Goal: Ask a question: Seek information or help from site administrators or community

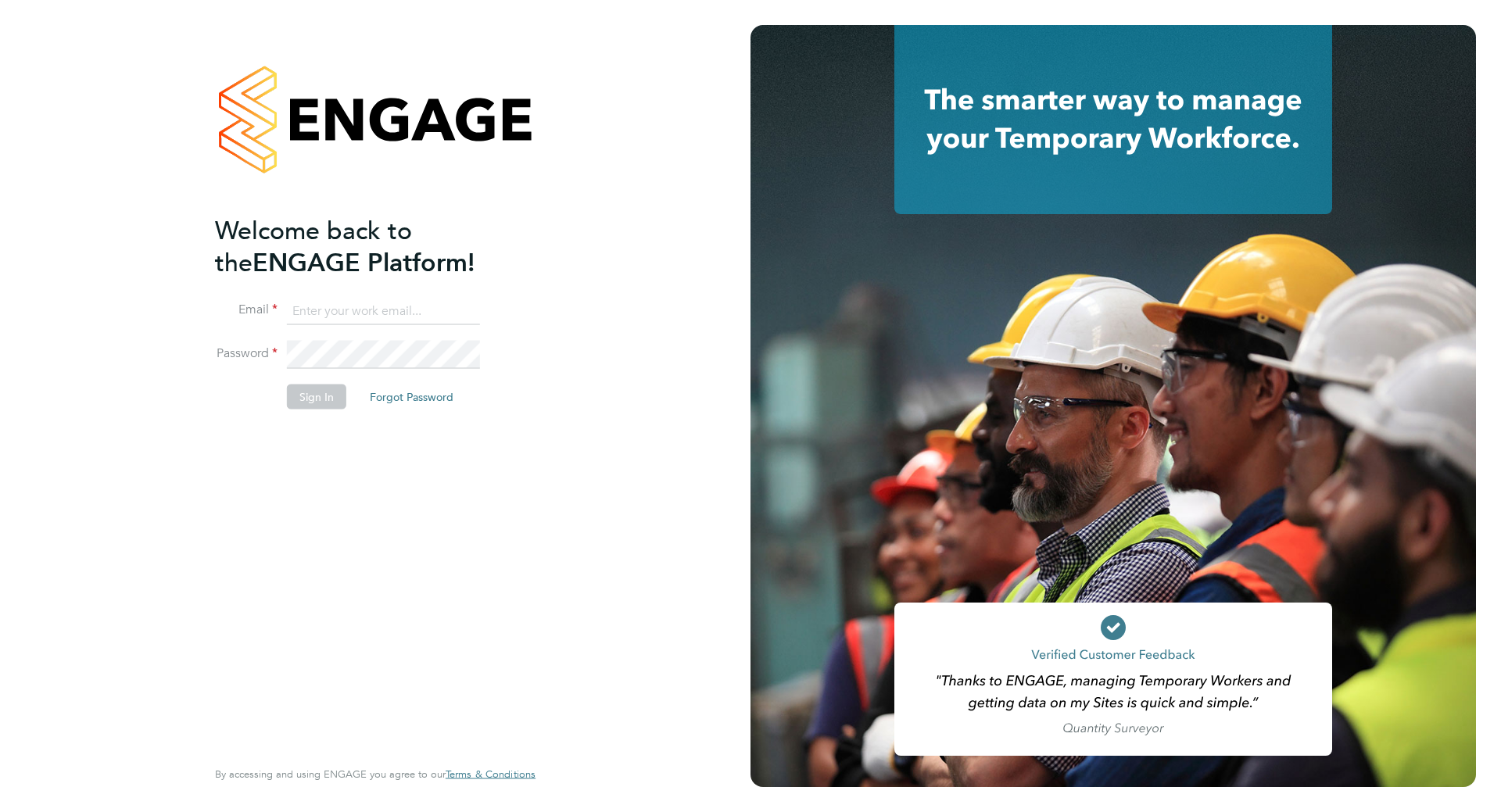
type input "liam@serlimited.com"
click at [328, 395] on button "Sign In" at bounding box center [316, 396] width 60 height 25
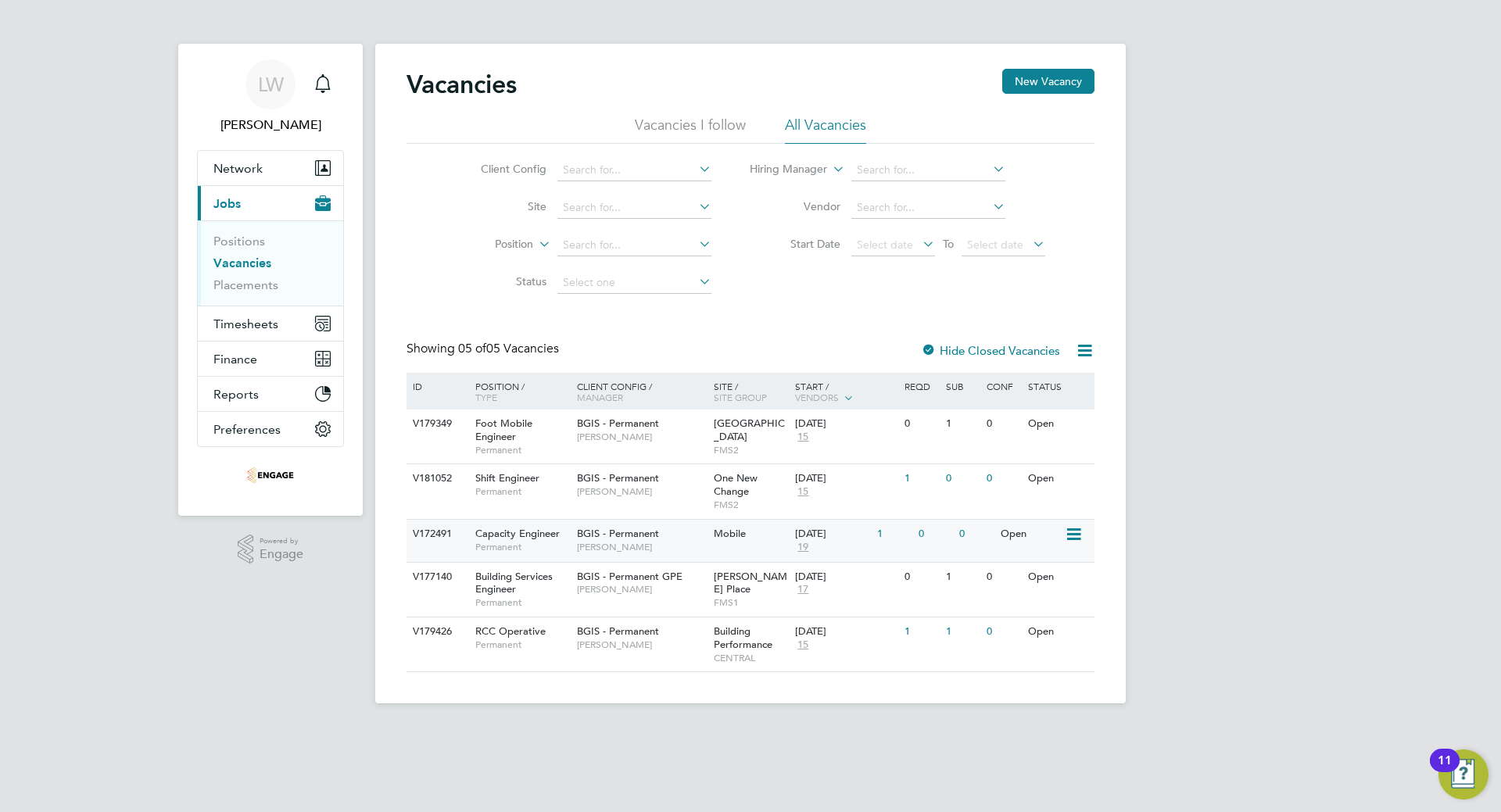
click at [610, 533] on span "BGIS - Permanent" at bounding box center [617, 533] width 82 height 13
click at [615, 473] on span "BGIS - Permanent" at bounding box center [617, 478] width 82 height 13
click at [538, 534] on span "Capacity Engineer" at bounding box center [517, 533] width 84 height 13
click at [610, 498] on div "BGIS - Permanent Craig Grote" at bounding box center [641, 485] width 137 height 41
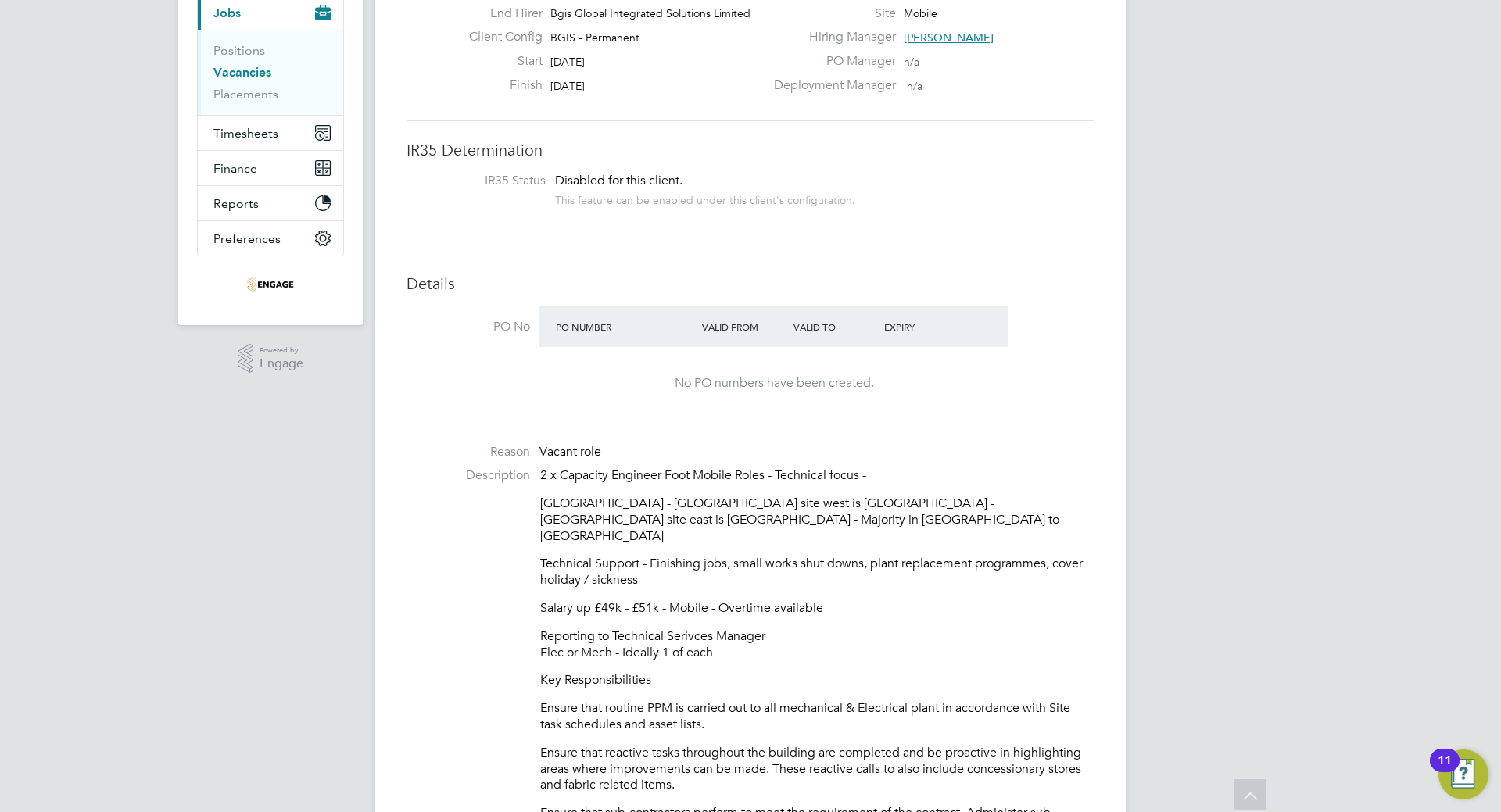
scroll to position [156, 0]
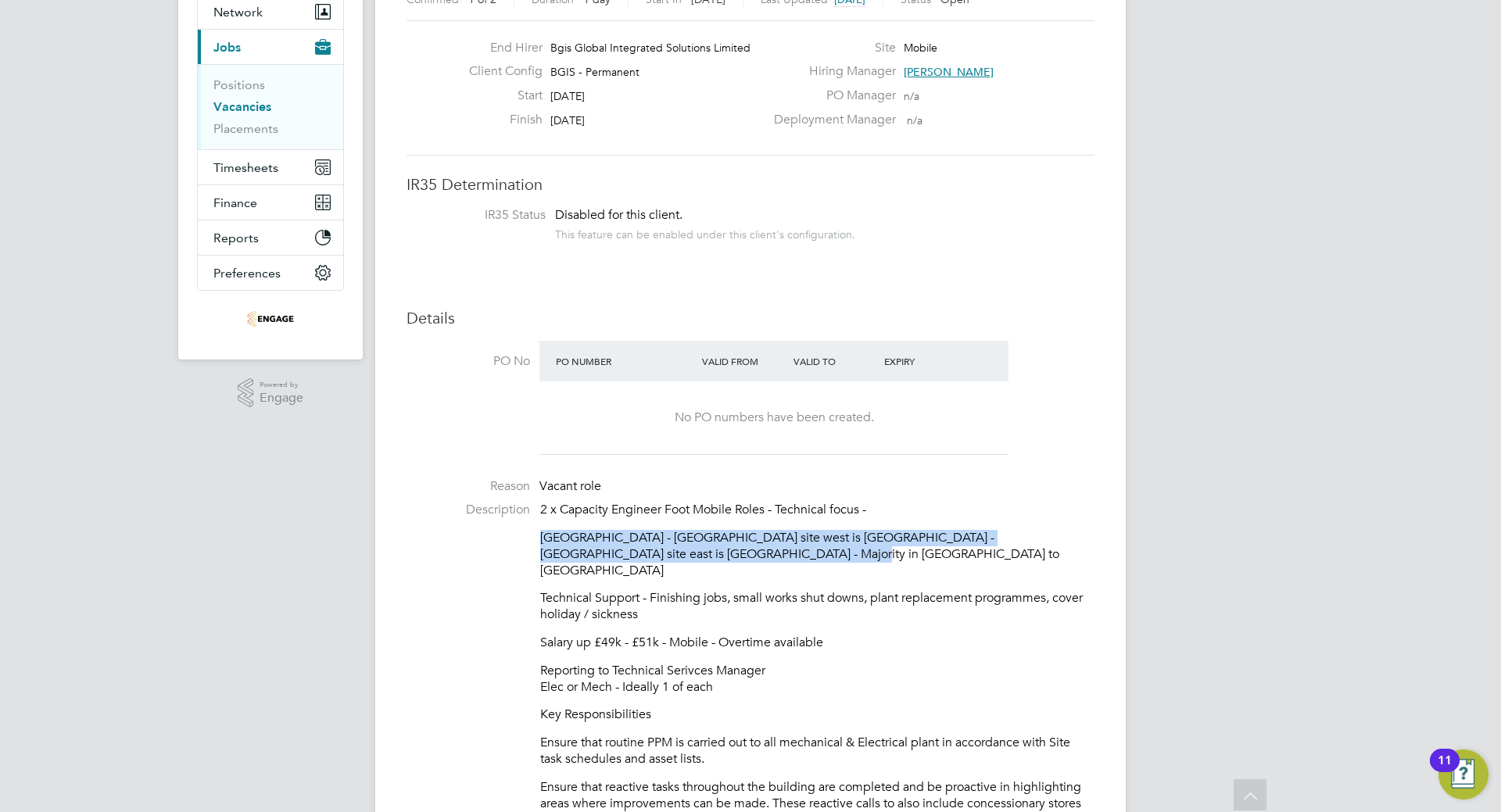
drag, startPoint x: 702, startPoint y: 553, endPoint x: 540, endPoint y: 544, distance: 162.2
click at [540, 544] on p "Central London - Furthest site west is Marble Arch - Furthest site east is Aldg…" at bounding box center [817, 553] width 554 height 48
copy p "[GEOGRAPHIC_DATA] - [GEOGRAPHIC_DATA] site west is [GEOGRAPHIC_DATA] - [GEOGRAP…"
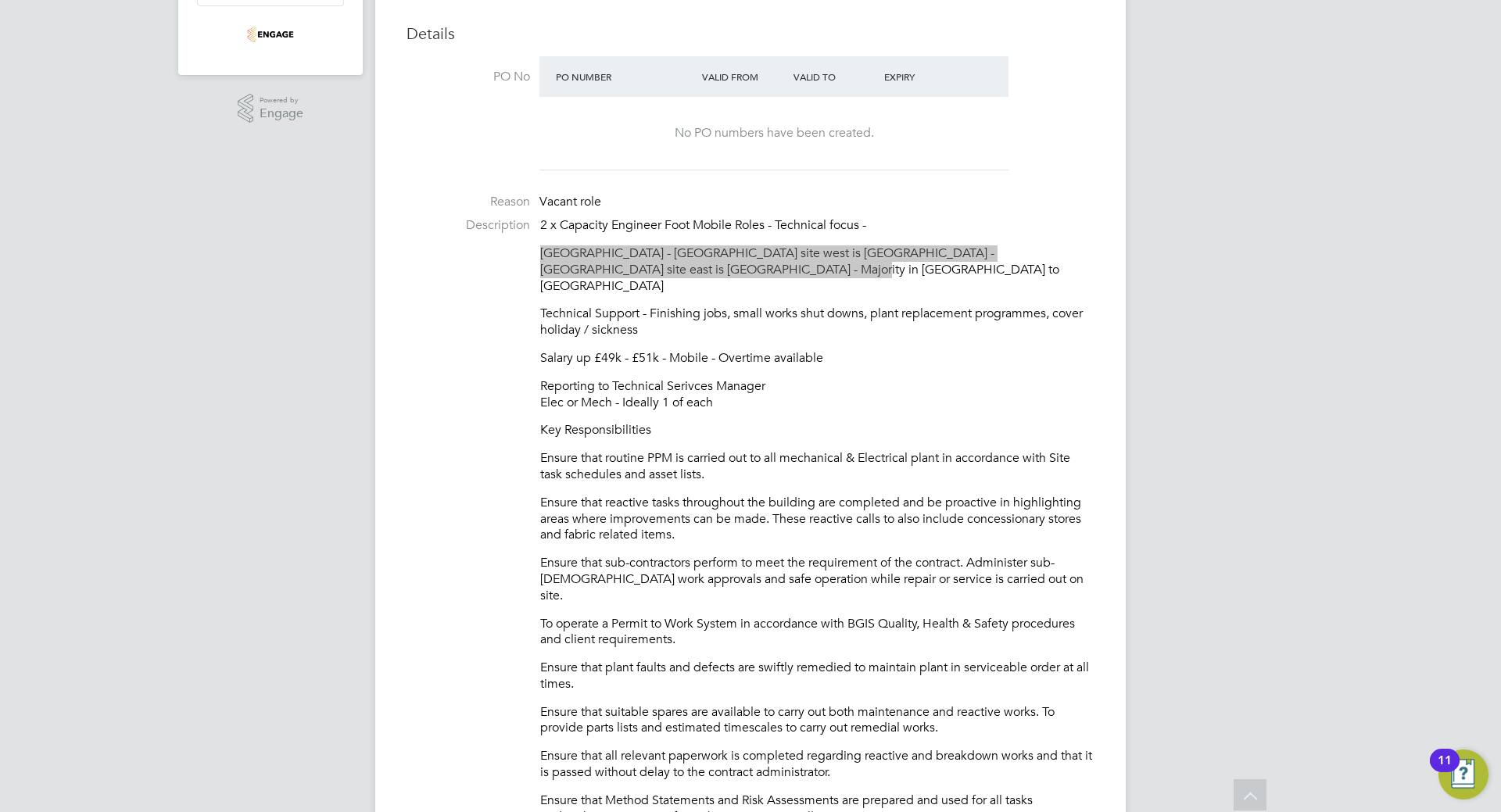
scroll to position [469, 0]
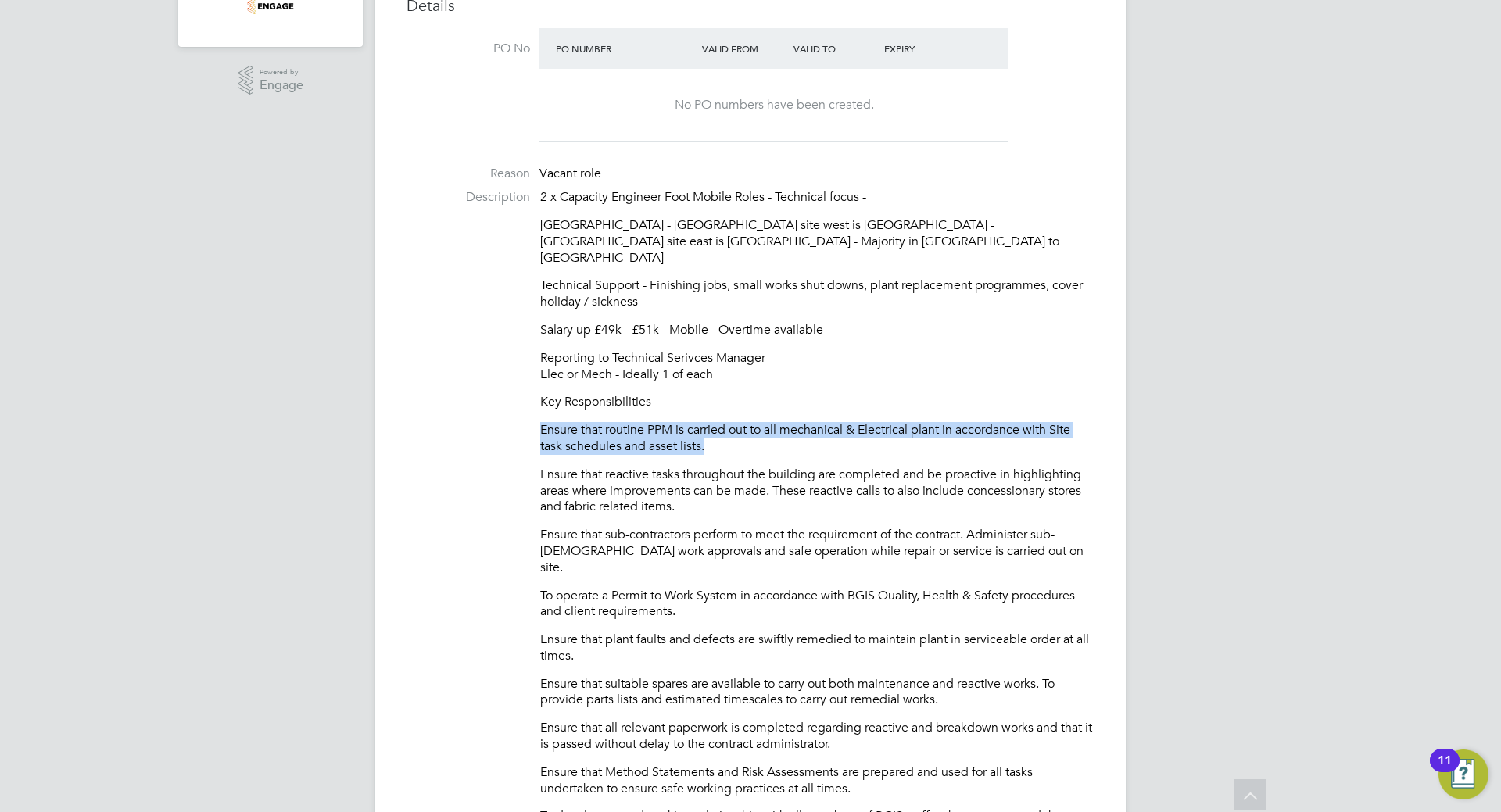
drag, startPoint x: 714, startPoint y: 434, endPoint x: 527, endPoint y: 421, distance: 187.5
click at [527, 421] on li "Description 2 x Capacity Engineer Foot Mobile Roles - Technical focus - Central…" at bounding box center [750, 778] width 688 height 1177
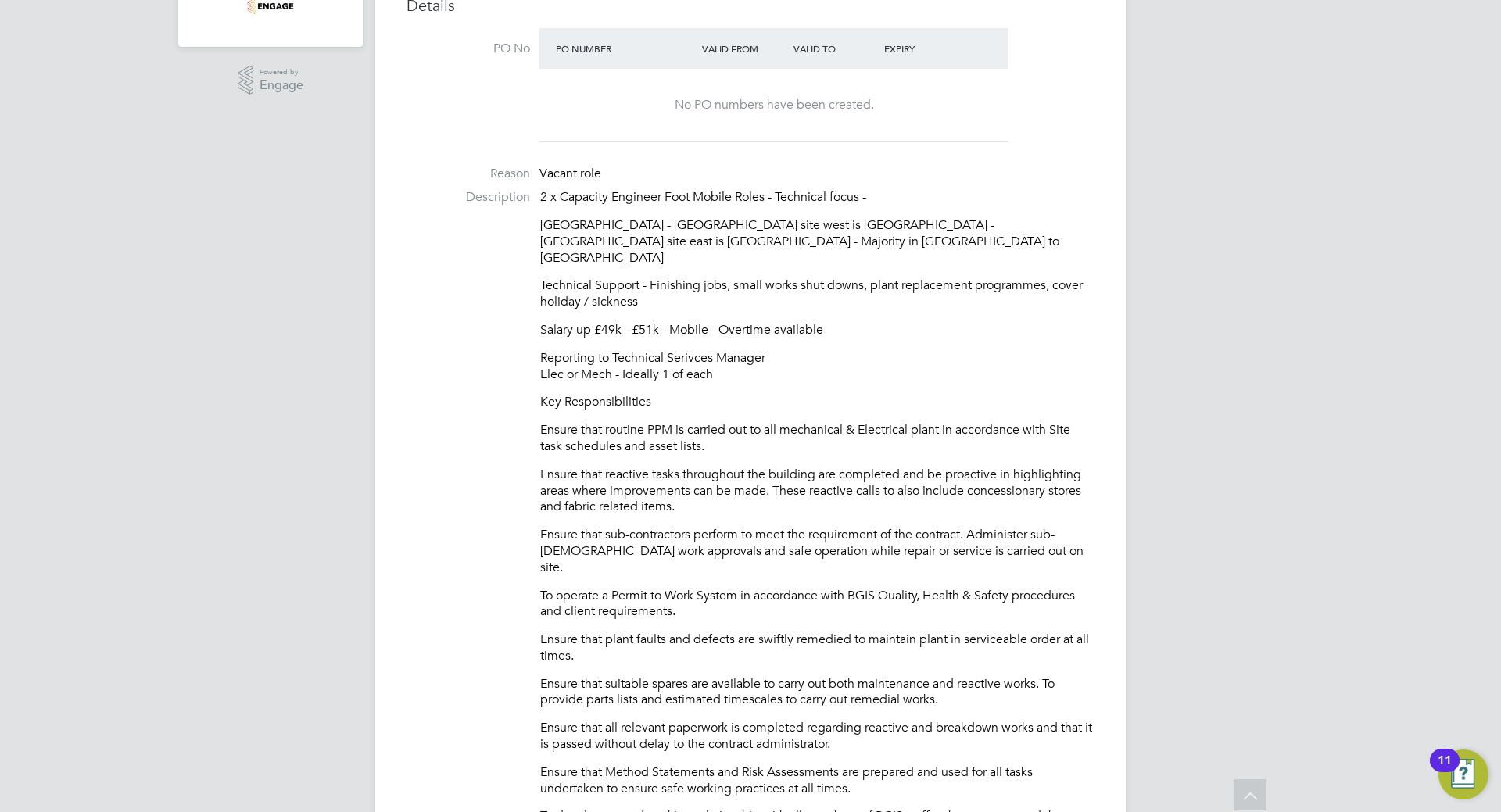
click at [673, 500] on div "2 x Capacity Engineer Foot Mobile Roles - Technical focus - Central London - Fu…" at bounding box center [817, 769] width 554 height 1162
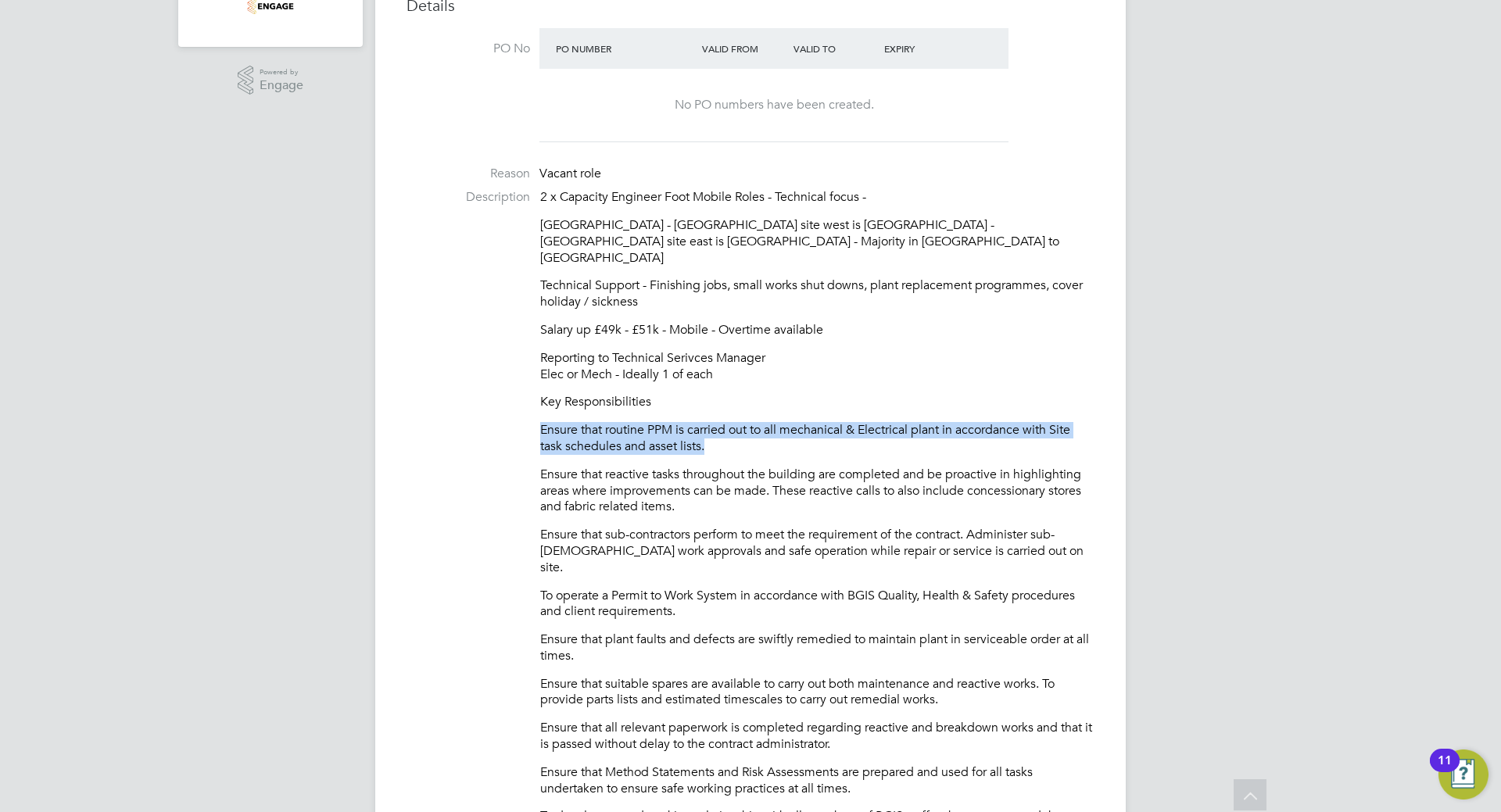
drag, startPoint x: 709, startPoint y: 433, endPoint x: 515, endPoint y: 411, distance: 195.2
click at [515, 411] on li "Description 2 x Capacity Engineer Foot Mobile Roles - Technical focus - Central…" at bounding box center [750, 778] width 688 height 1177
copy p "Ensure that routine PPM is carried out to all mechanical & Electrical plant in …"
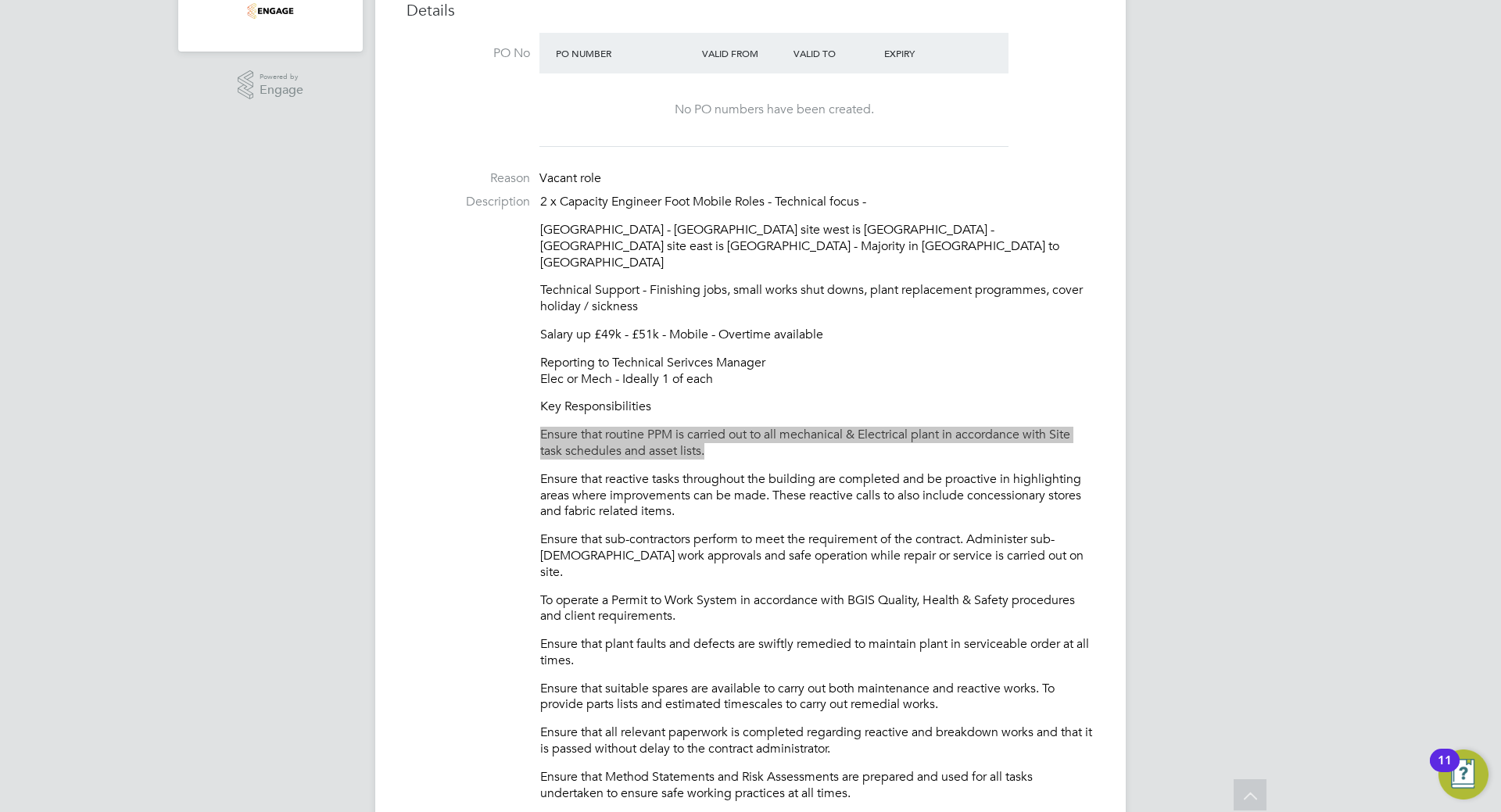
scroll to position [313, 0]
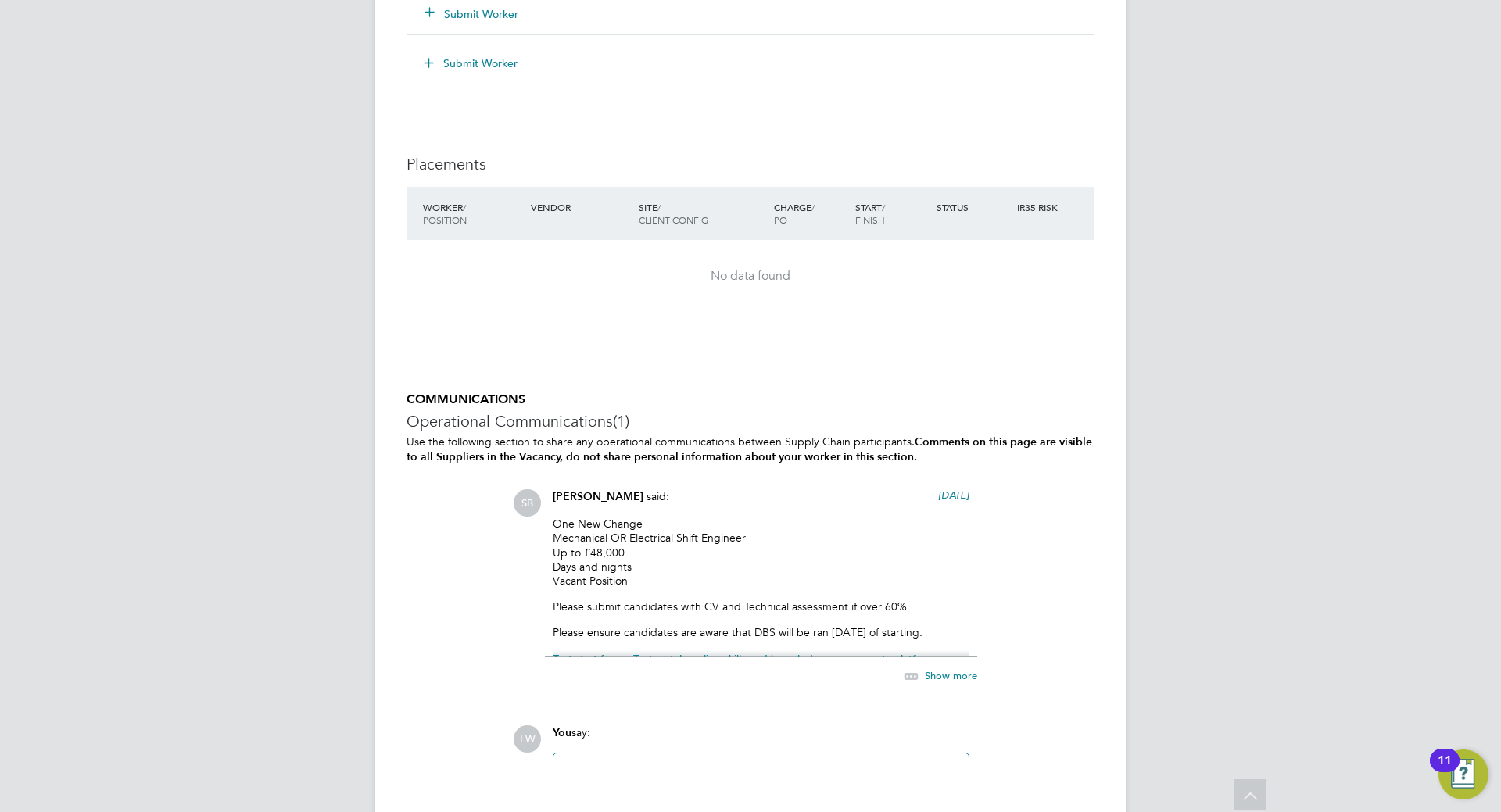
scroll to position [2307, 0]
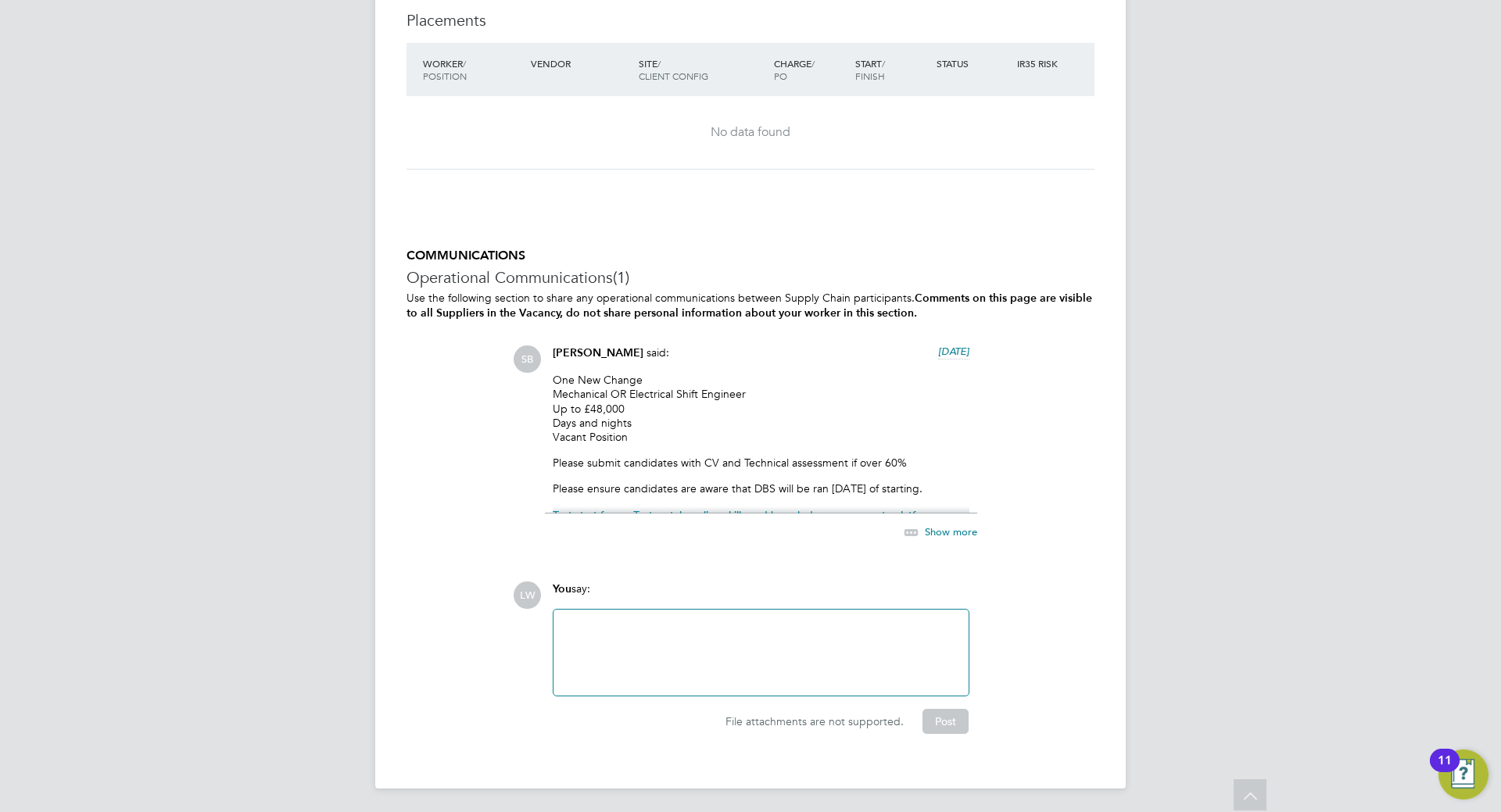
click at [937, 530] on span "Show more" at bounding box center [951, 531] width 52 height 13
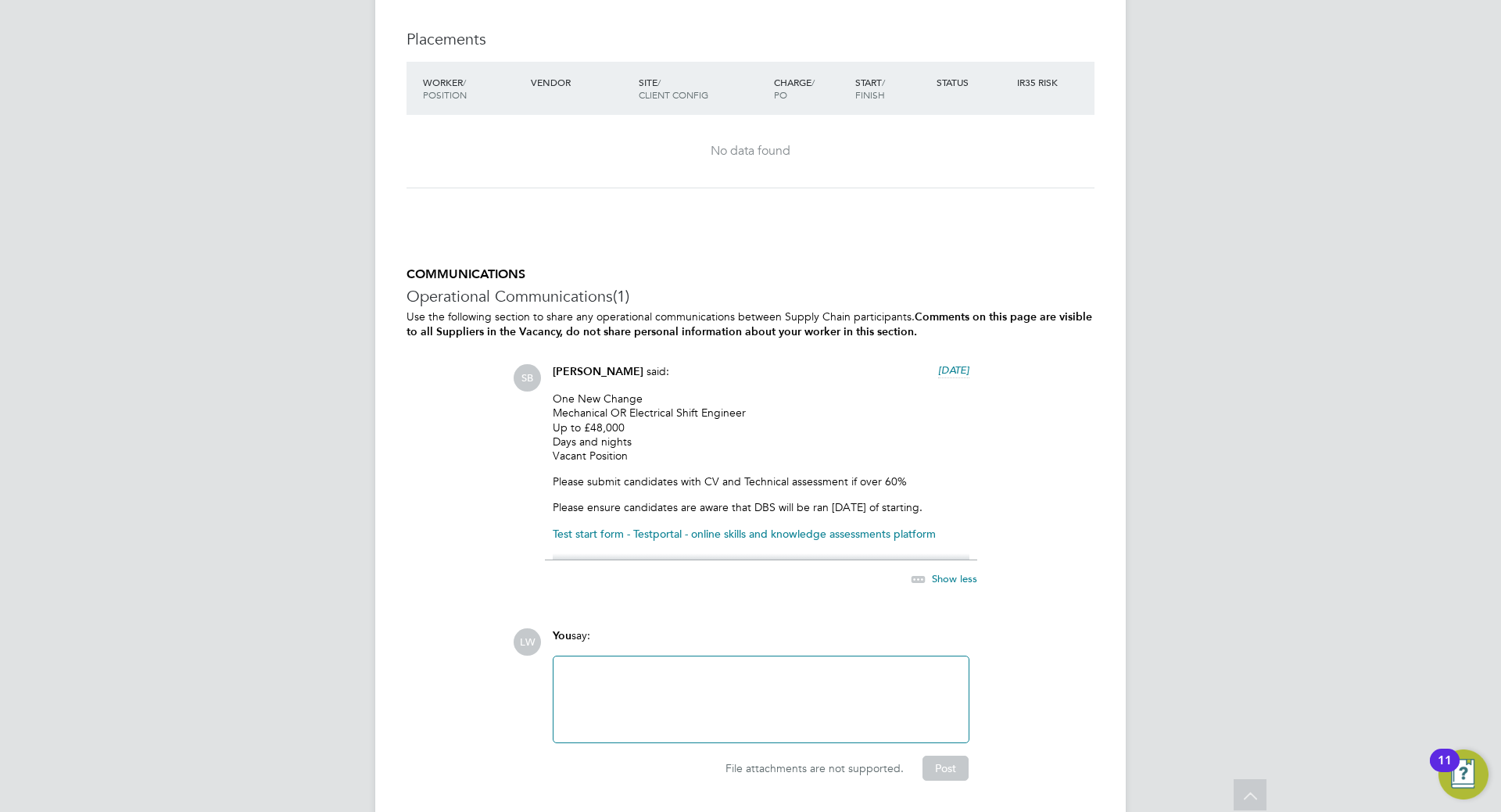
scroll to position [2335, 0]
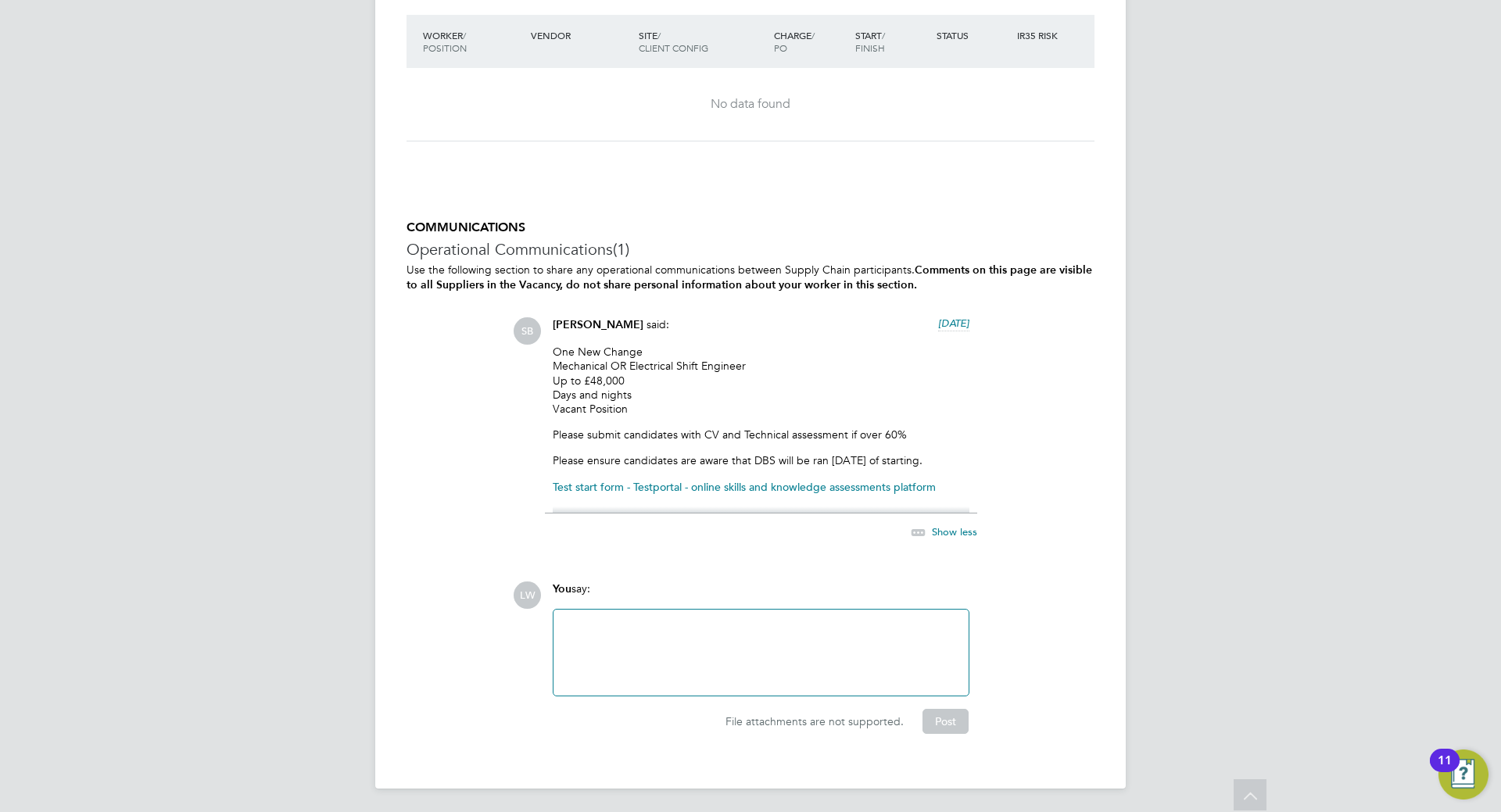
click at [902, 486] on link "Test start form - Testportal - online skills and knowledge assessments platform" at bounding box center [744, 486] width 383 height 14
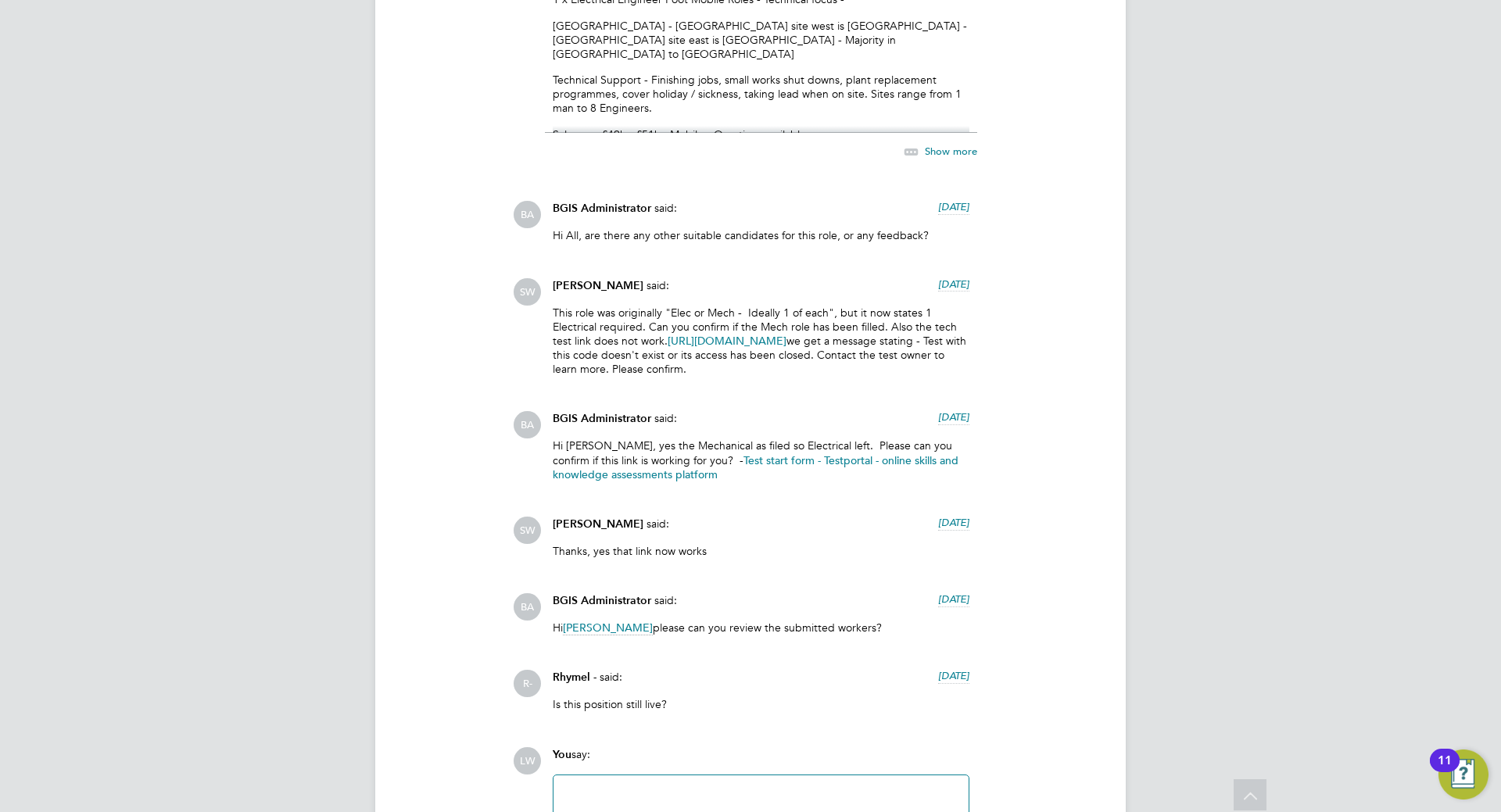
scroll to position [4759, 0]
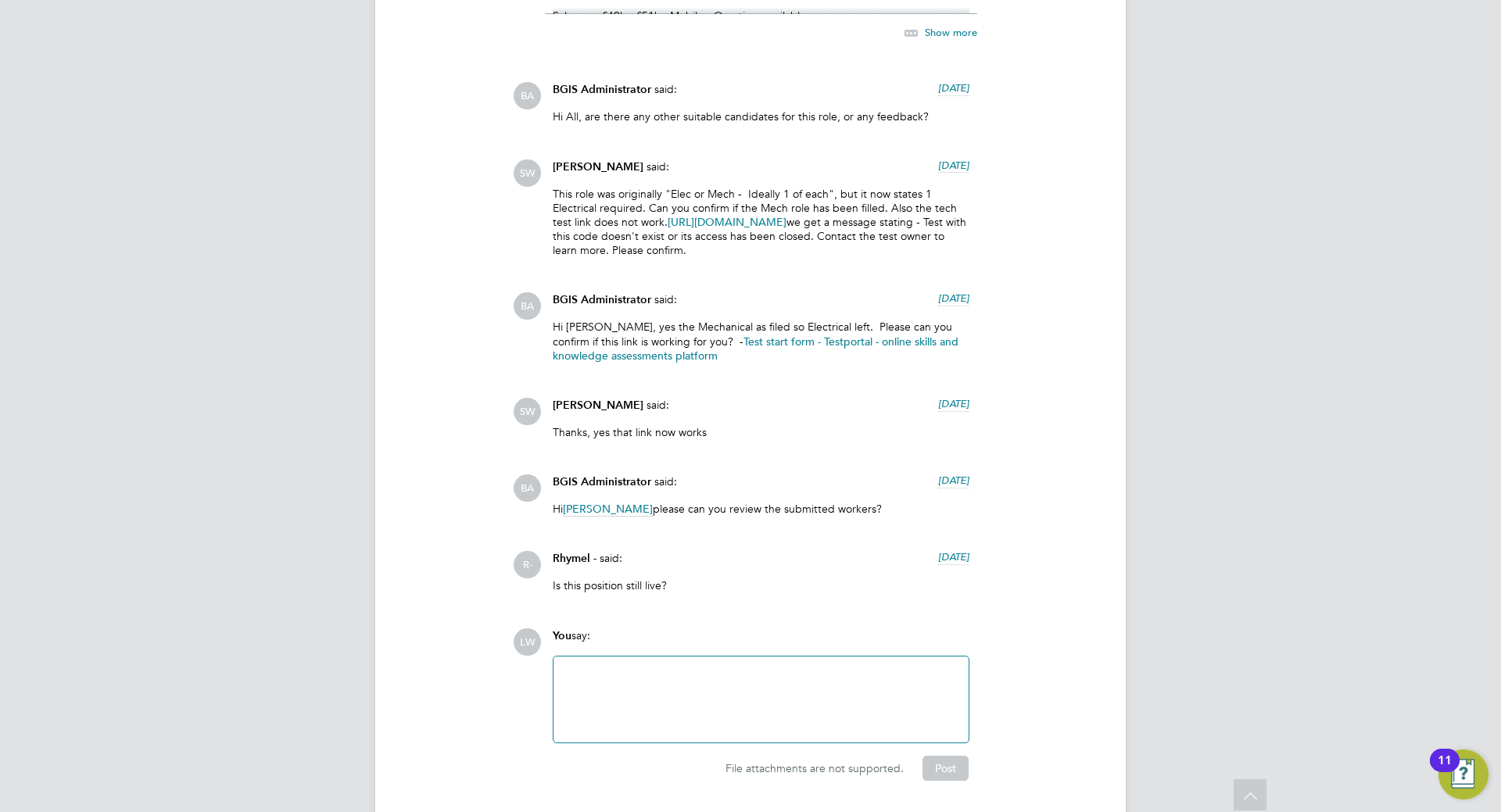
click at [649, 335] on link "Test start form - Testportal - online skills and knowledge assessments platform" at bounding box center [755, 349] width 405 height 28
click at [644, 665] on div at bounding box center [761, 699] width 396 height 67
drag, startPoint x: 739, startPoint y: 623, endPoint x: 698, endPoint y: 625, distance: 41.0
click at [698, 665] on div "Hi, is the electrical role still available?" at bounding box center [761, 699] width 396 height 67
click at [946, 756] on button "Post" at bounding box center [945, 768] width 46 height 25
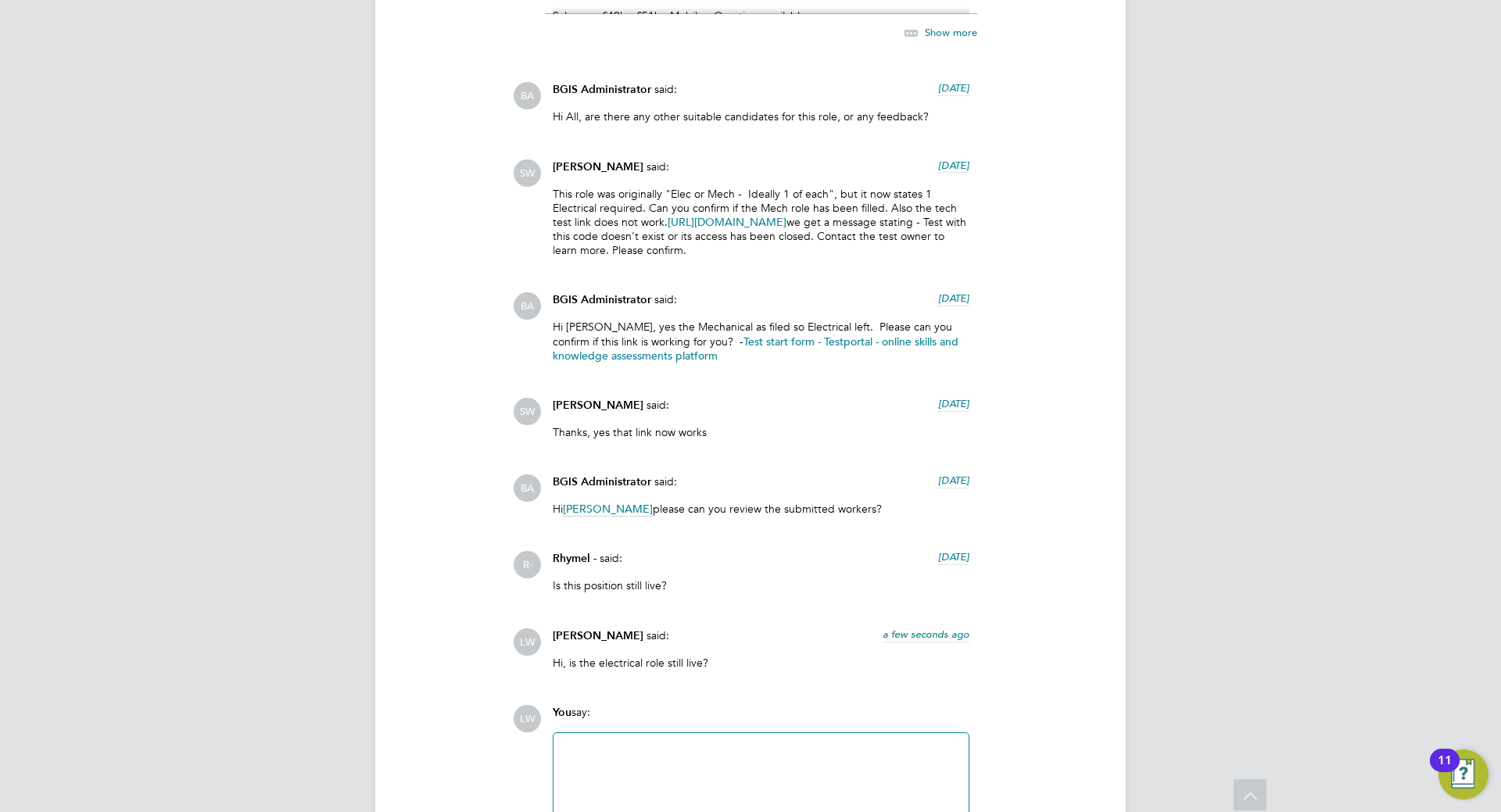
scroll to position [4835, 0]
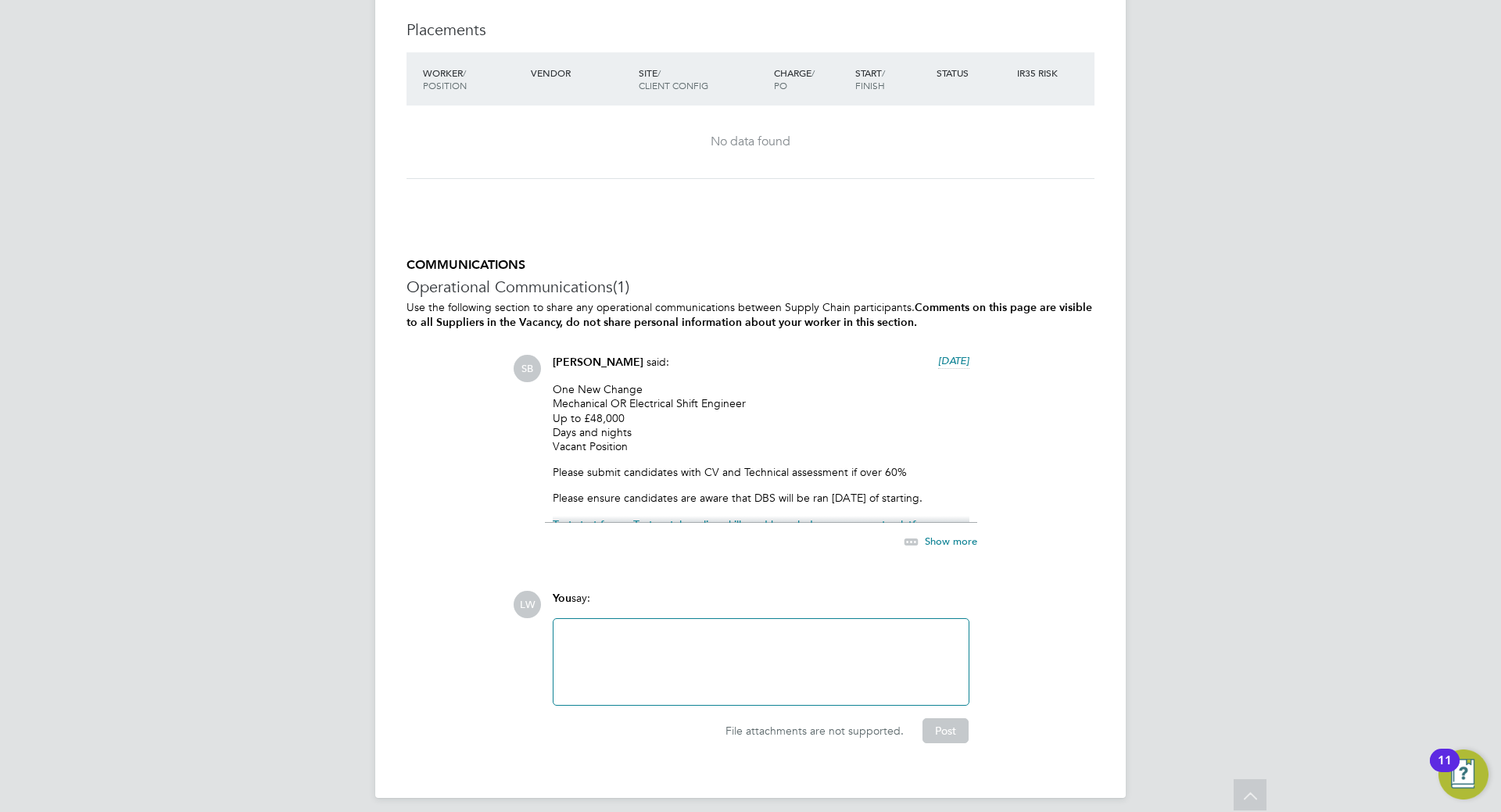
scroll to position [2307, 0]
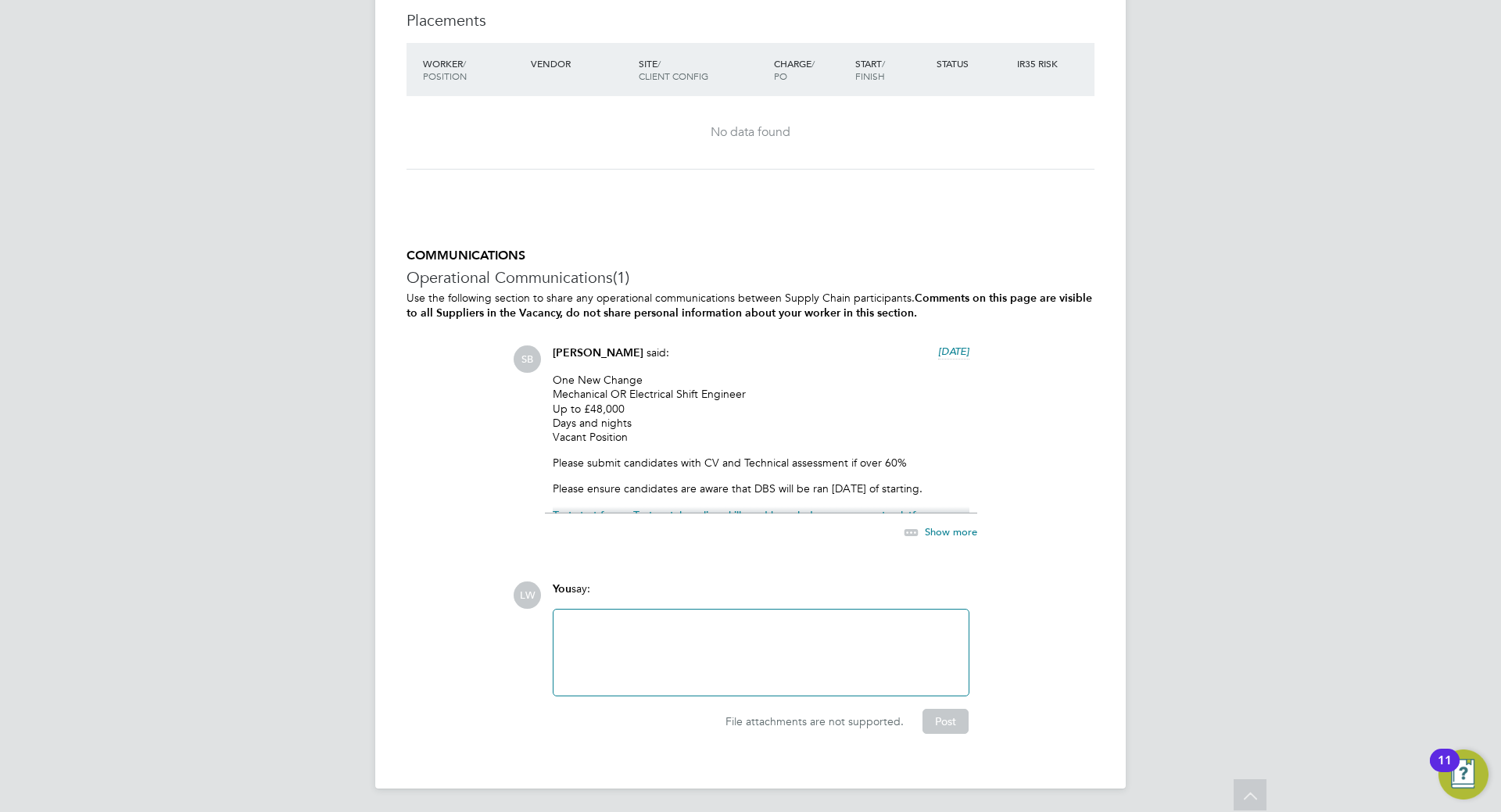
click at [965, 530] on span "Show more" at bounding box center [951, 531] width 52 height 13
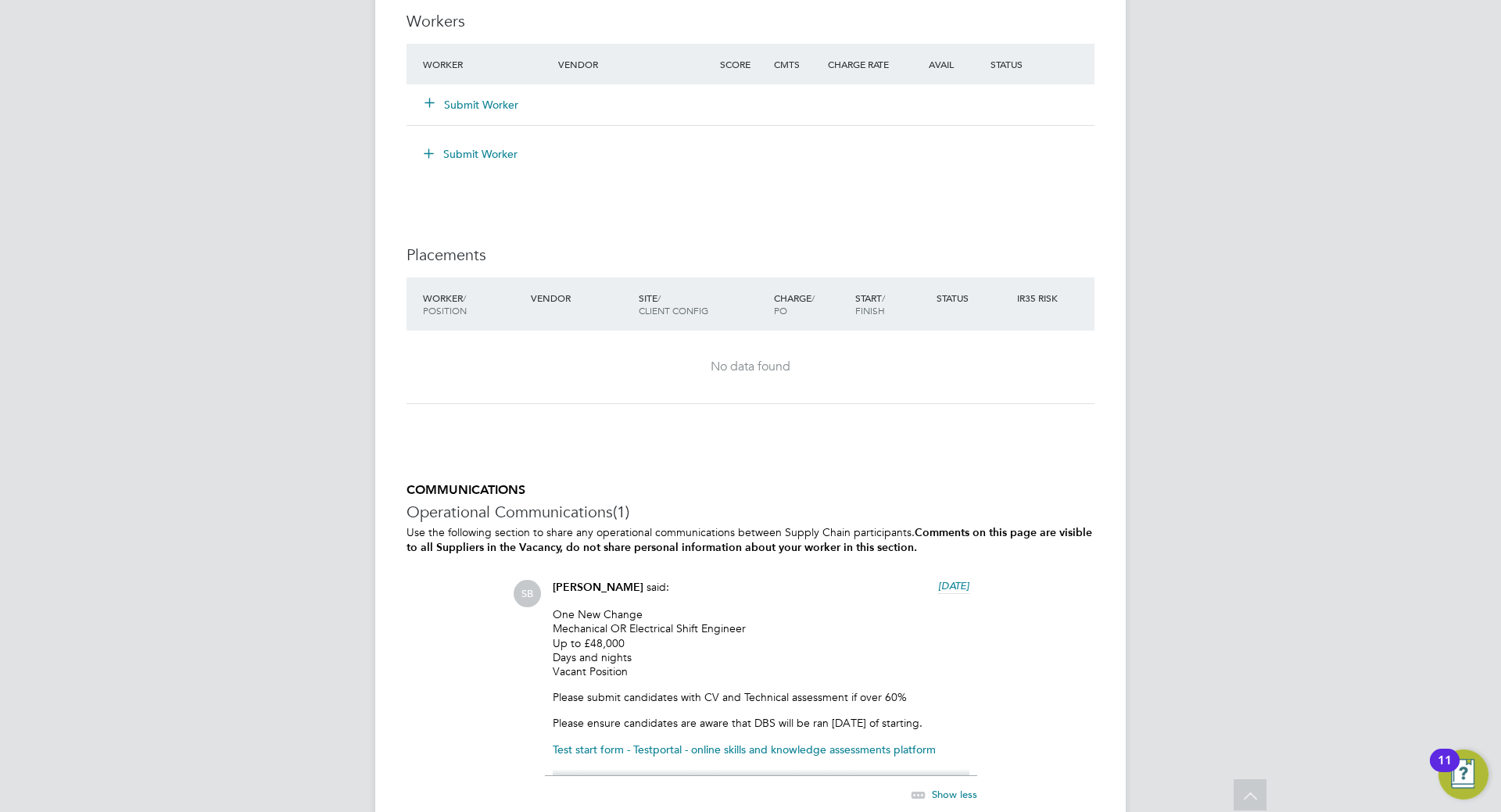
scroll to position [2101, 0]
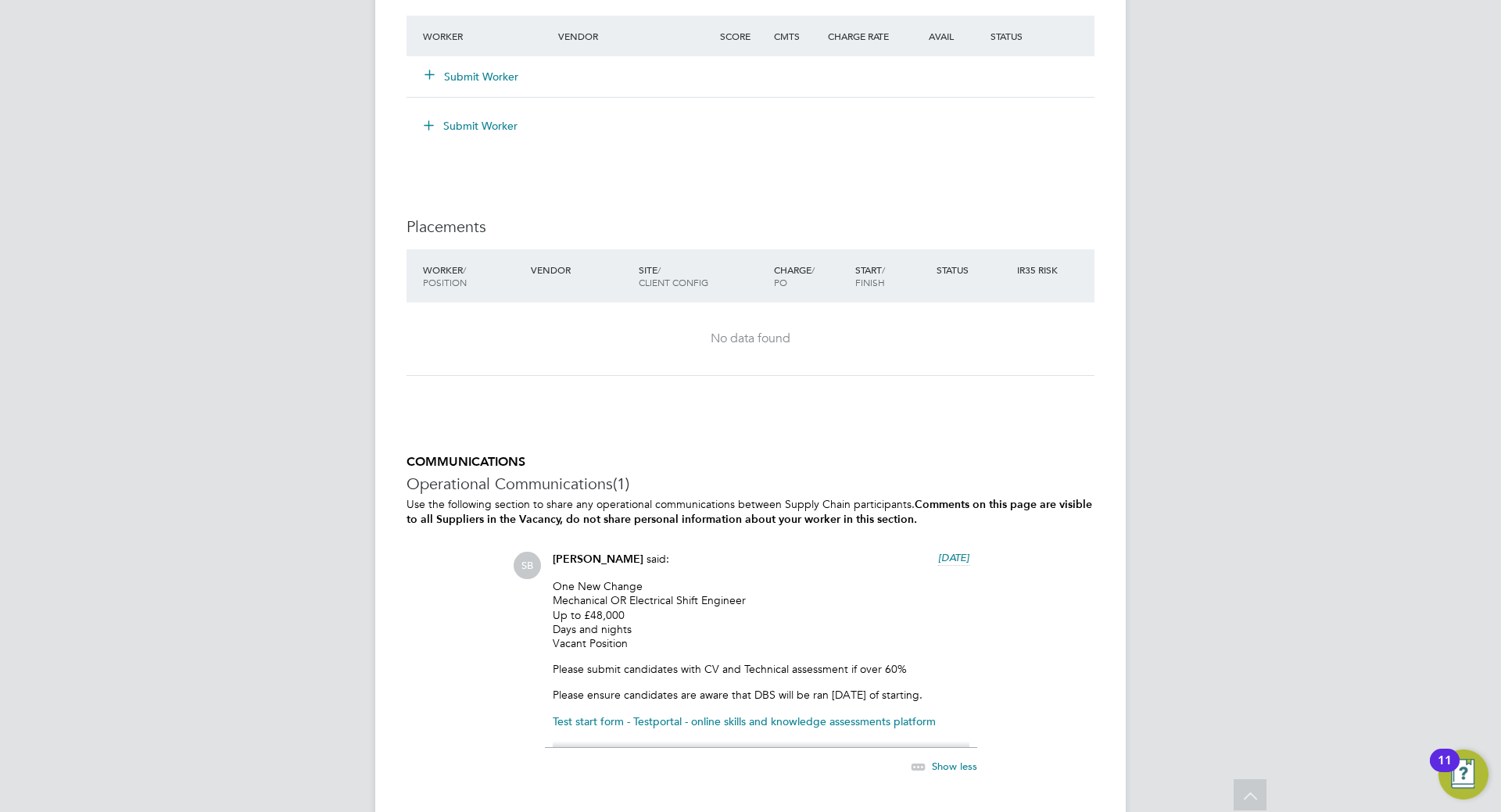
click at [893, 721] on link "Test start form - Testportal - online skills and knowledge assessments platform" at bounding box center [744, 721] width 383 height 14
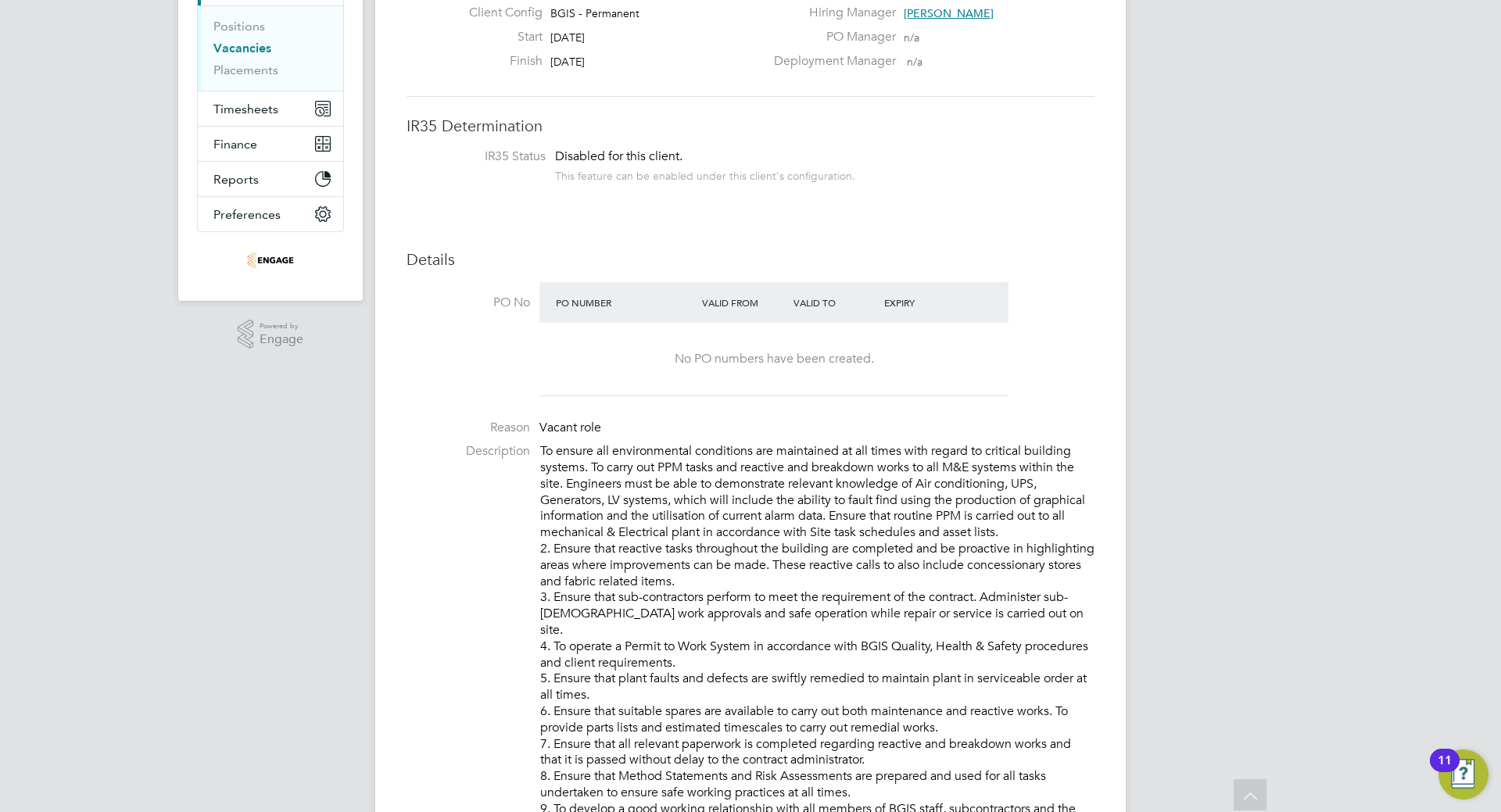
scroll to position [304, 0]
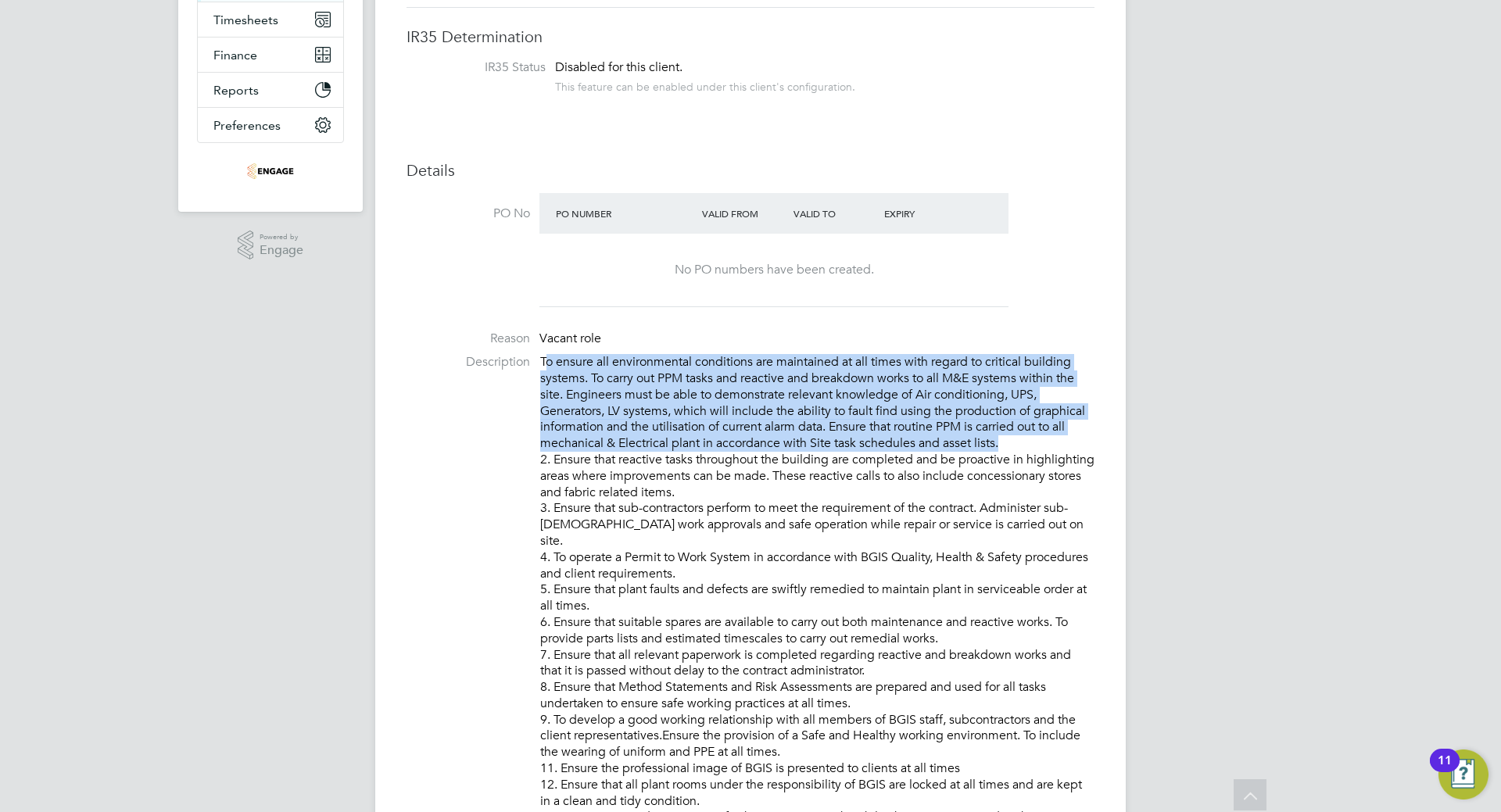
drag, startPoint x: 548, startPoint y: 357, endPoint x: 1005, endPoint y: 440, distance: 464.5
click at [1005, 440] on p "To ensure all environmental conditions are maintained at all times with regard …" at bounding box center [817, 720] width 554 height 732
copy p "o ensure all environmental conditions are maintained at all times with regard t…"
click at [1018, 449] on p "To ensure all environmental conditions are maintained at all times with regard …" at bounding box center [817, 720] width 554 height 732
click at [1005, 443] on p "To ensure all environmental conditions are maintained at all times with regard …" at bounding box center [817, 720] width 554 height 732
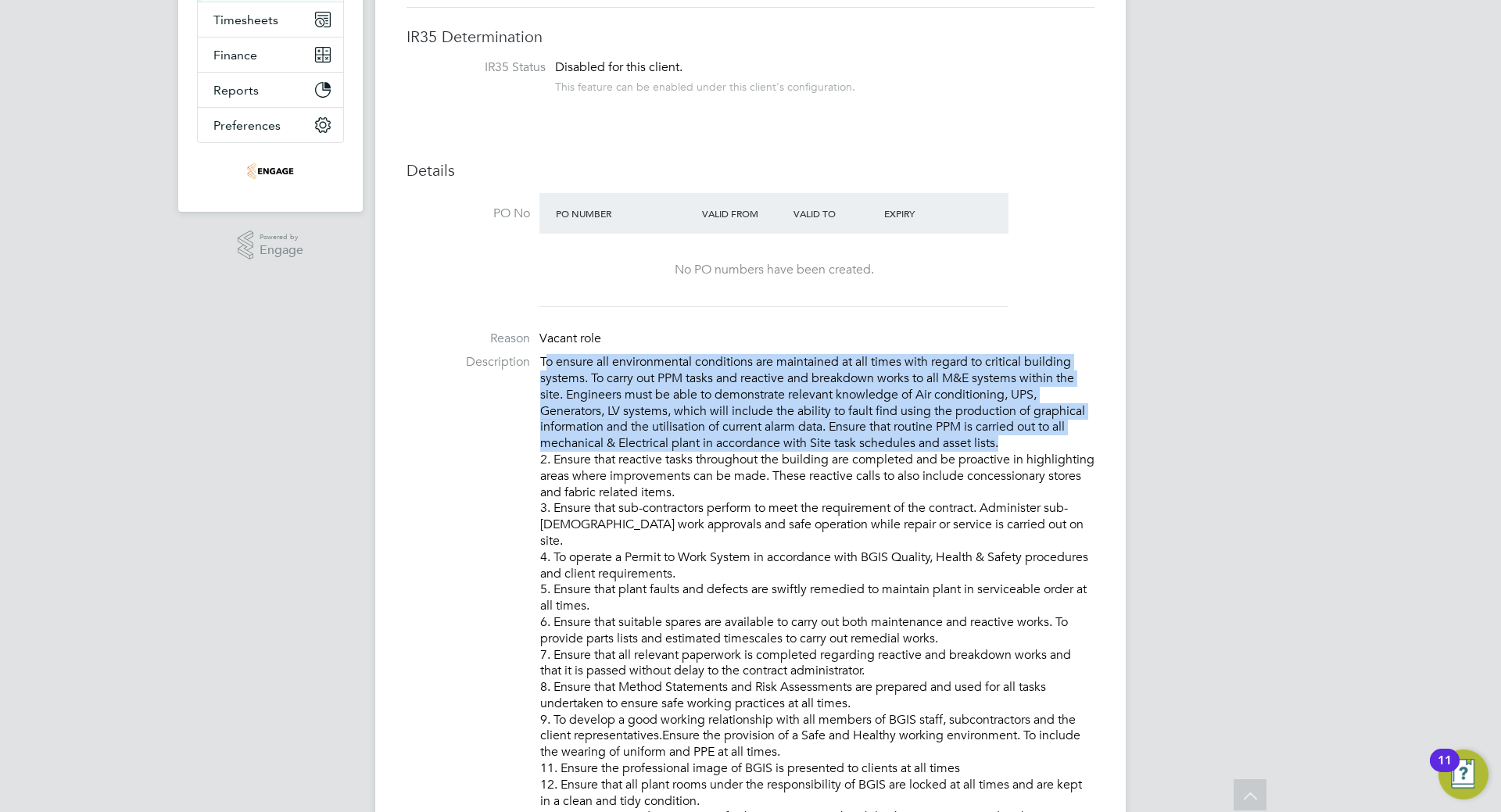
click at [999, 444] on p "To ensure all environmental conditions are maintained at all times with regard …" at bounding box center [817, 720] width 554 height 732
click at [551, 356] on p "To ensure all environmental conditions are maintained at all times with regard …" at bounding box center [817, 720] width 554 height 732
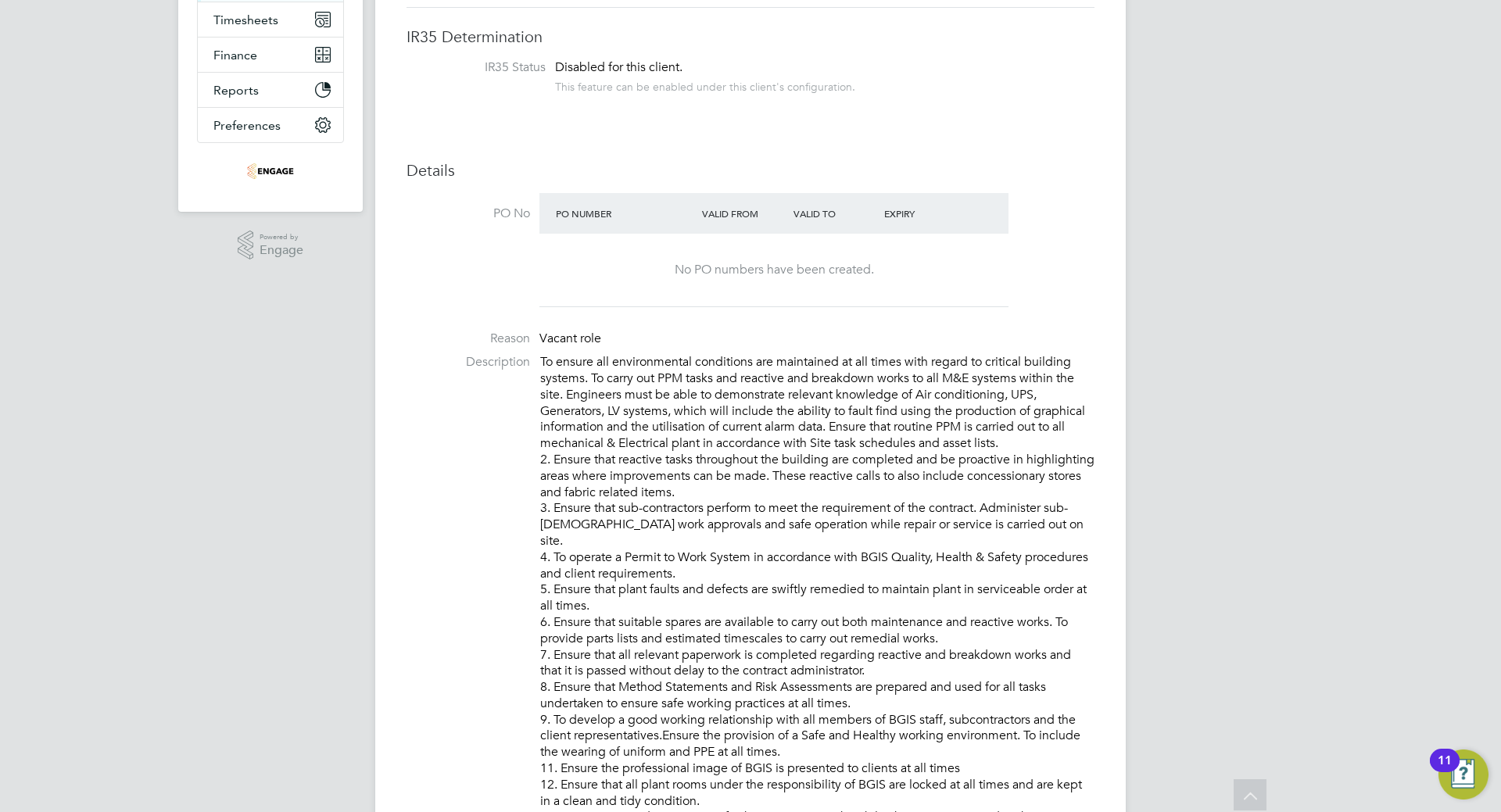
click at [543, 359] on p "To ensure all environmental conditions are maintained at all times with regard …" at bounding box center [817, 720] width 554 height 732
click at [535, 357] on li "Description To ensure all environmental conditions are maintained at all times …" at bounding box center [750, 793] width 688 height 880
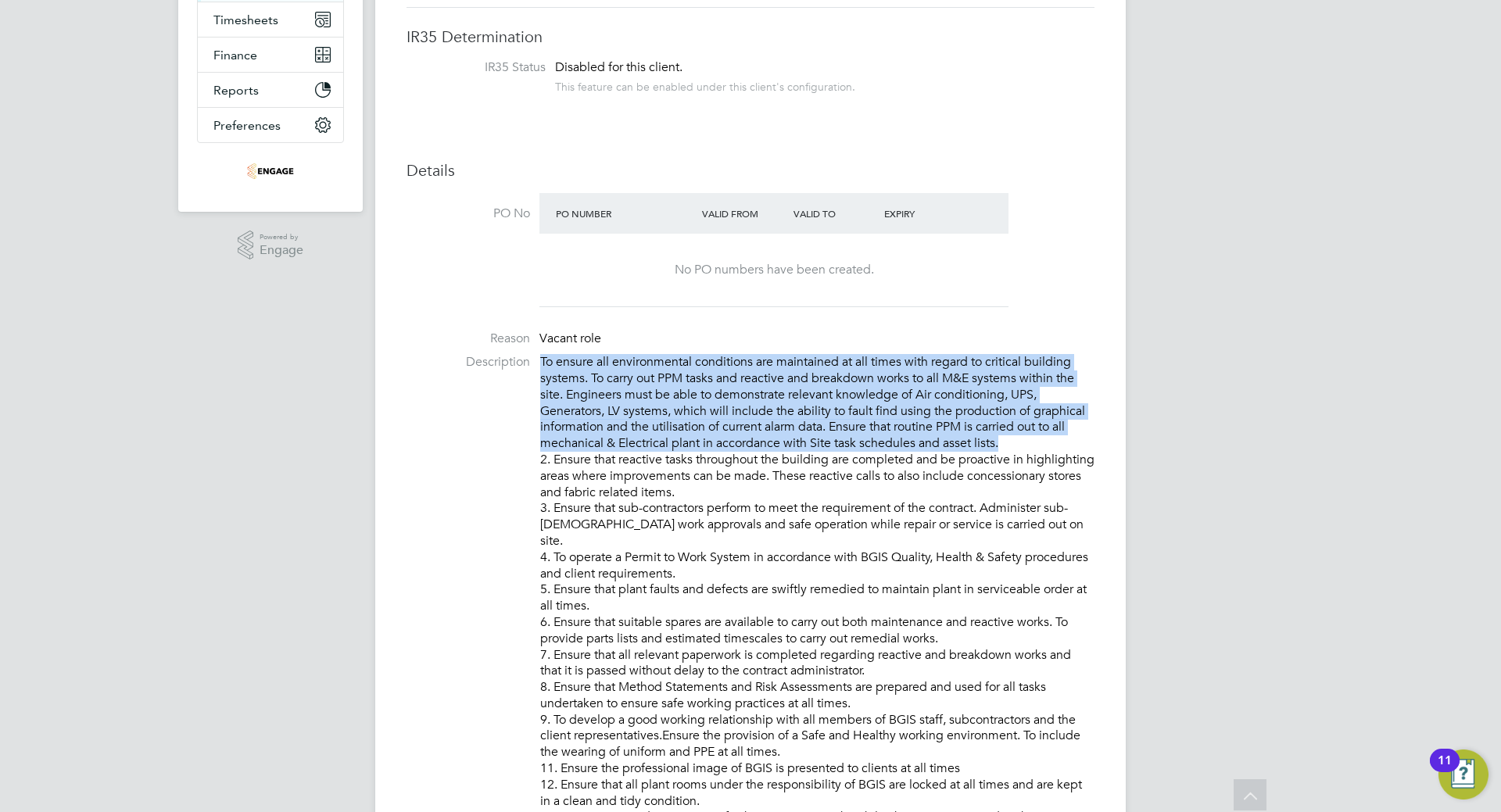
drag, startPoint x: 541, startPoint y: 357, endPoint x: 1001, endPoint y: 434, distance: 466.4
click at [1006, 438] on p "To ensure all environmental conditions are maintained at all times with regard …" at bounding box center [817, 720] width 554 height 732
copy p "To ensure all environmental conditions are maintained at all times with regard …"
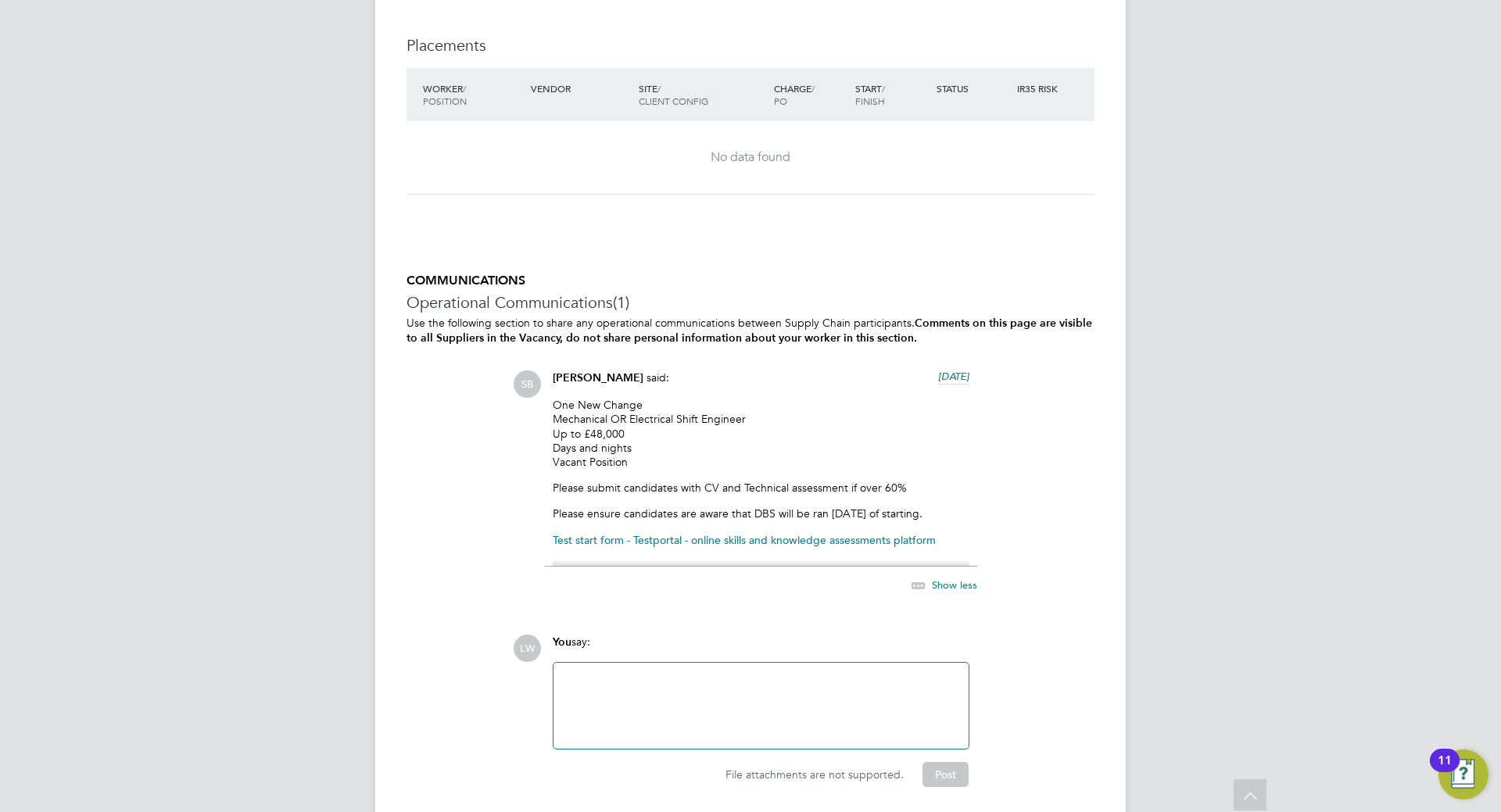
scroll to position [2335, 0]
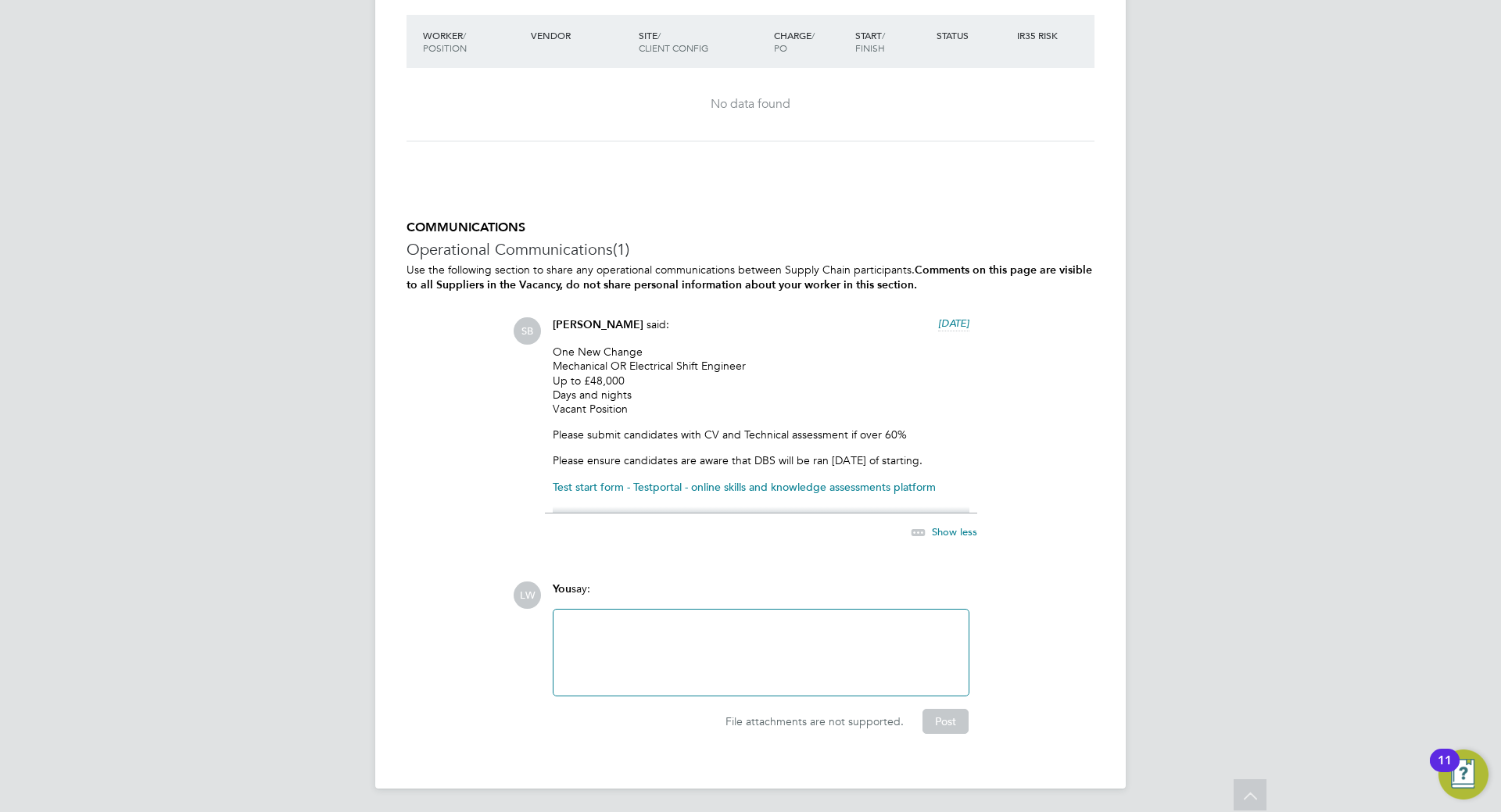
drag, startPoint x: 615, startPoint y: 625, endPoint x: 625, endPoint y: 626, distance: 10.0
click at [617, 627] on div at bounding box center [761, 652] width 396 height 67
click at [938, 715] on button "Post" at bounding box center [945, 721] width 46 height 25
